Goal: Transaction & Acquisition: Purchase product/service

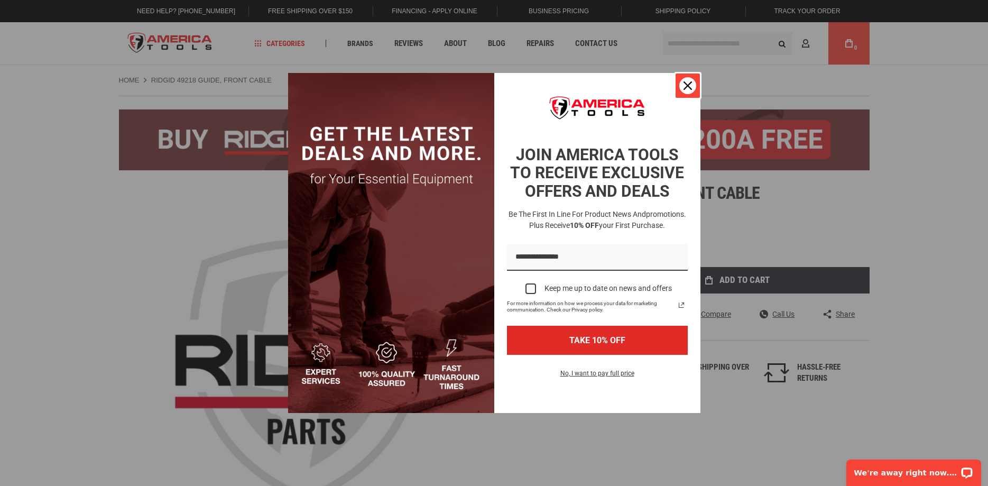
click at [685, 87] on icon "close icon" at bounding box center [687, 85] width 8 height 8
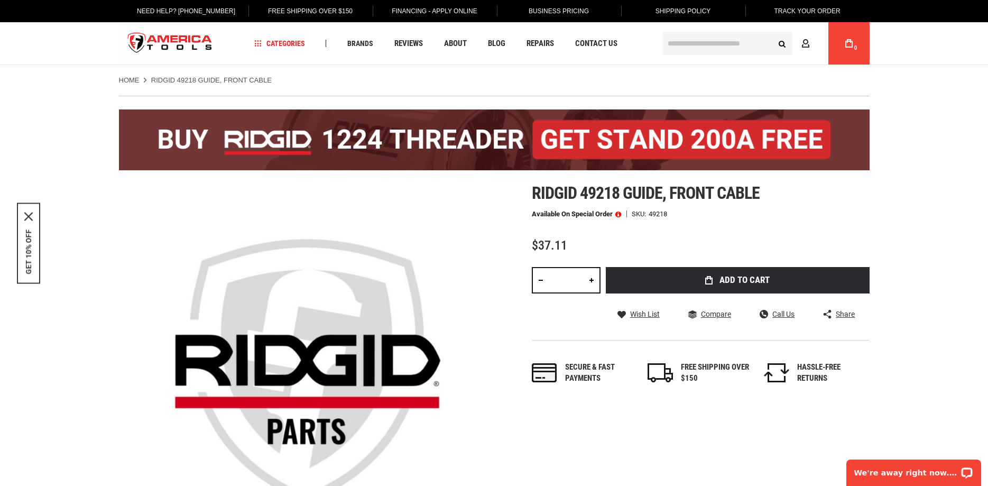
click at [578, 277] on input "*" at bounding box center [566, 280] width 69 height 26
type input "*"
click at [578, 277] on input "*" at bounding box center [566, 280] width 69 height 26
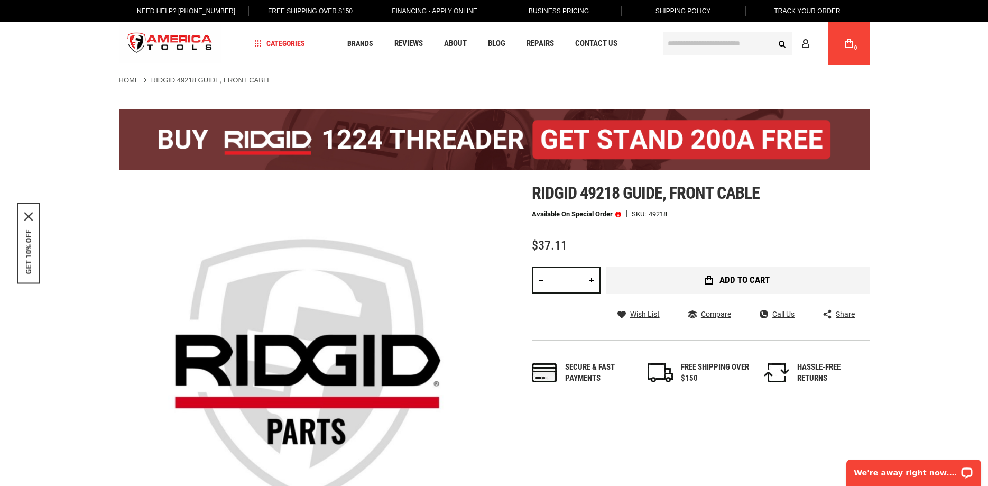
click at [751, 277] on span "Add to Cart" at bounding box center [744, 279] width 50 height 9
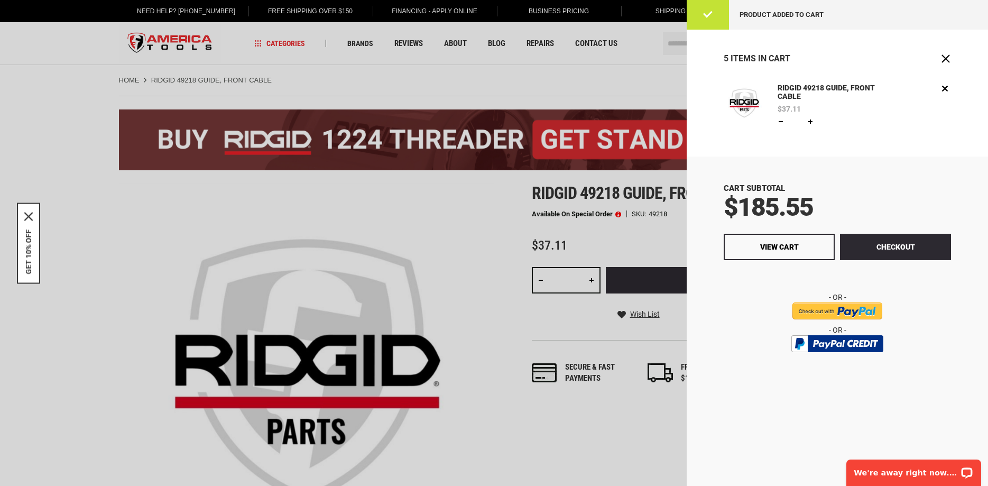
click at [497, 62] on div at bounding box center [494, 243] width 988 height 486
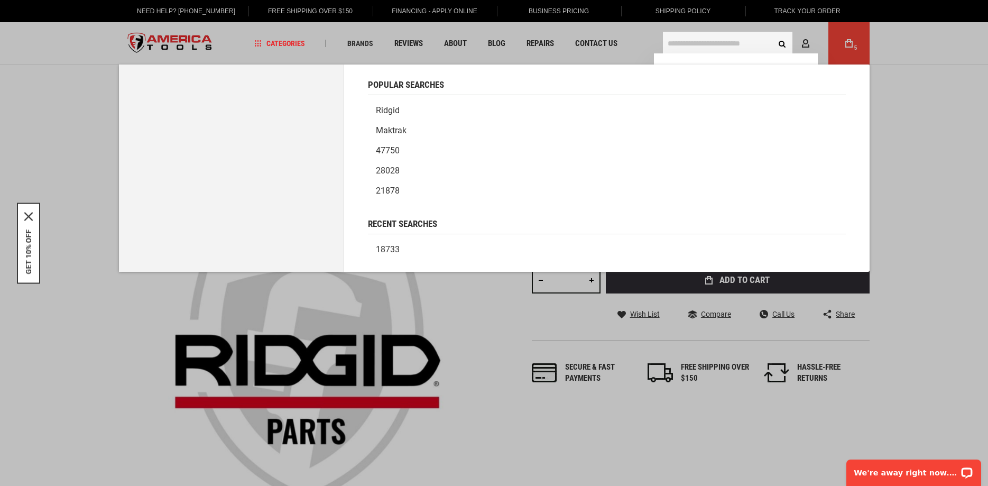
click at [706, 49] on input "text" at bounding box center [727, 43] width 129 height 23
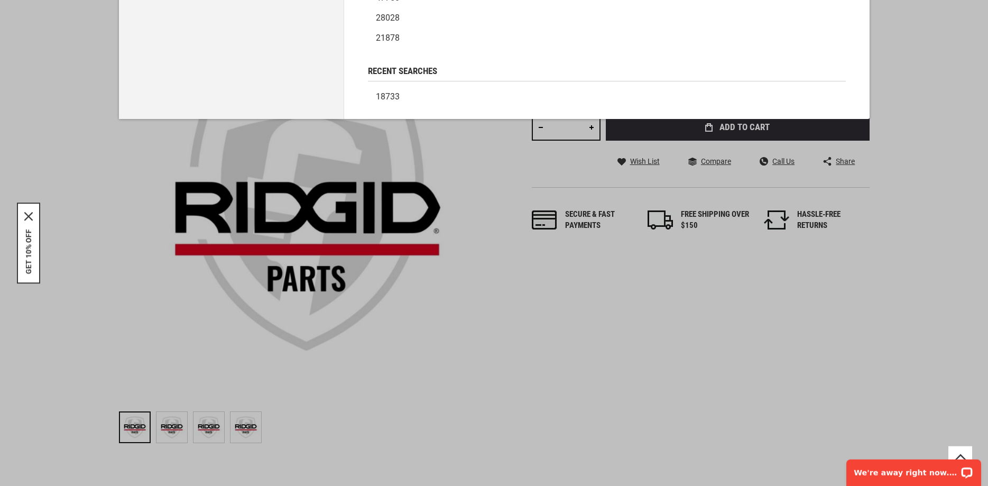
scroll to position [162, 0]
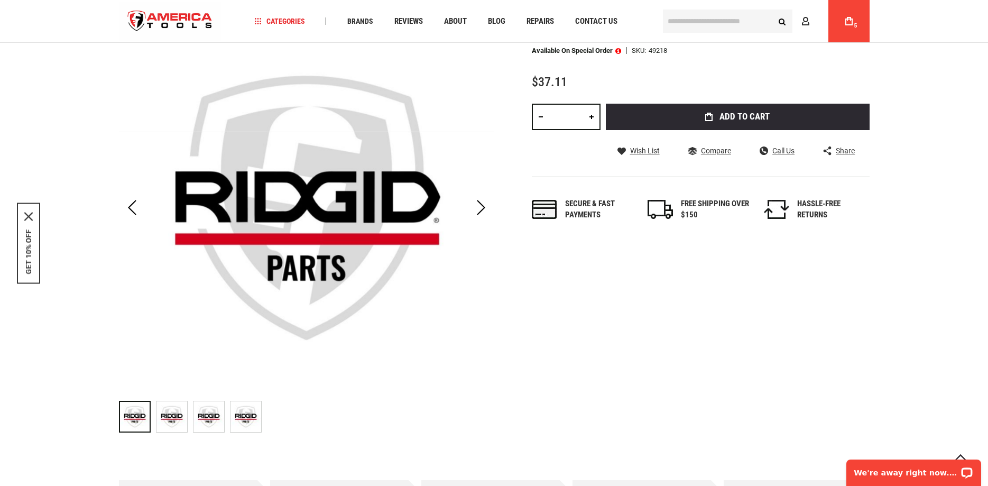
scroll to position [108, 0]
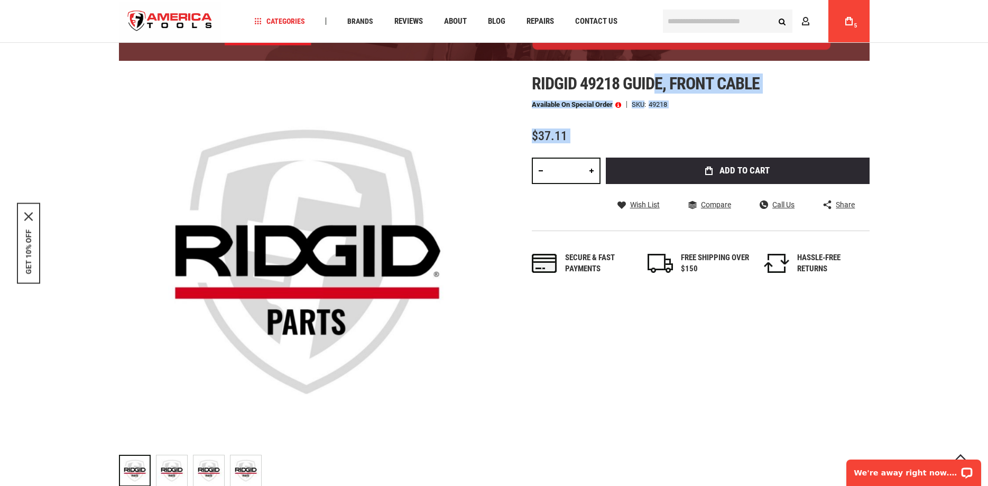
drag, startPoint x: 529, startPoint y: 80, endPoint x: 656, endPoint y: 89, distance: 127.1
click at [656, 89] on div "Skip to the end of the images gallery Skip to the beginning of the images galle…" at bounding box center [494, 282] width 750 height 417
click at [664, 86] on span "Ridgid 49218 guide, front cable" at bounding box center [646, 83] width 228 height 20
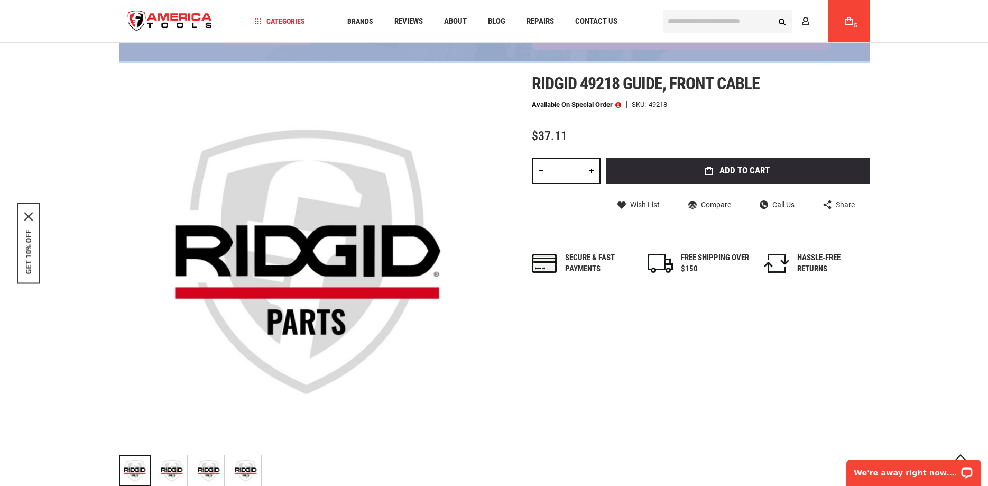
drag, startPoint x: 660, startPoint y: 80, endPoint x: 548, endPoint y: 64, distance: 113.7
copy div "Skip to the end of the images gallery"
